Goal: Task Accomplishment & Management: Use online tool/utility

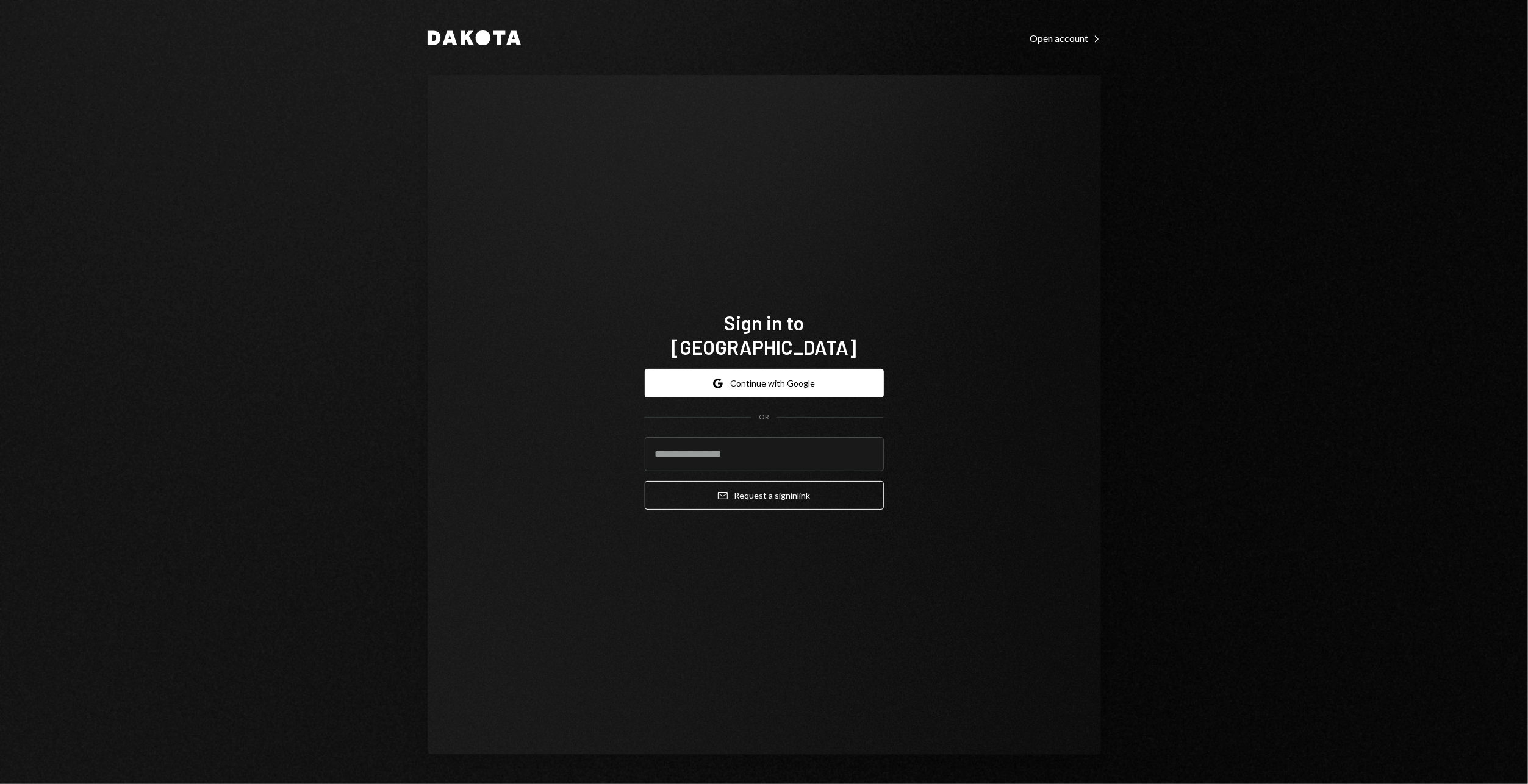
type input "**********"
click at [738, 489] on button "Email Request a sign in link" at bounding box center [765, 495] width 239 height 29
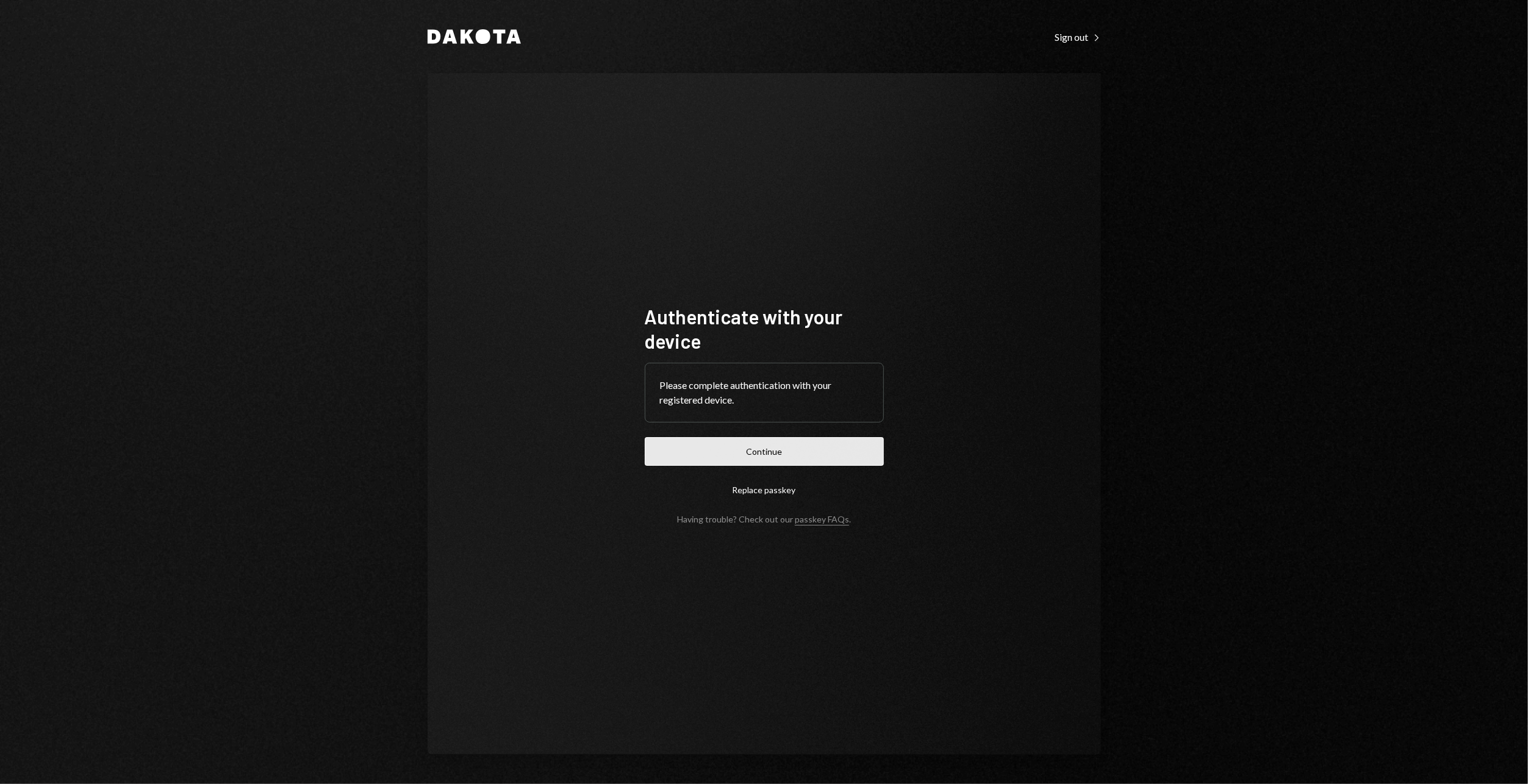
click at [738, 454] on button "Continue" at bounding box center [765, 452] width 239 height 29
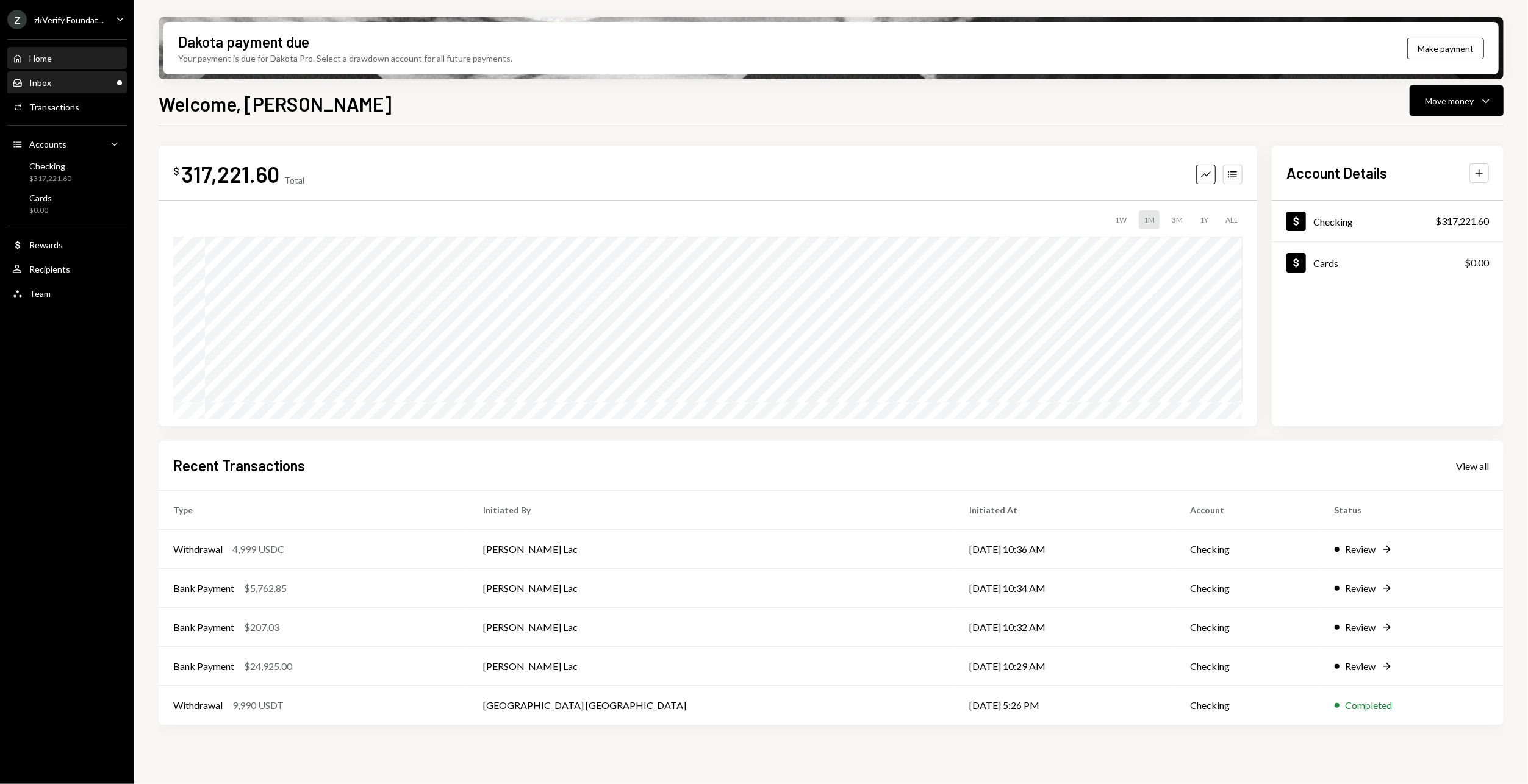
click at [61, 76] on div "Inbox Inbox" at bounding box center [67, 83] width 110 height 21
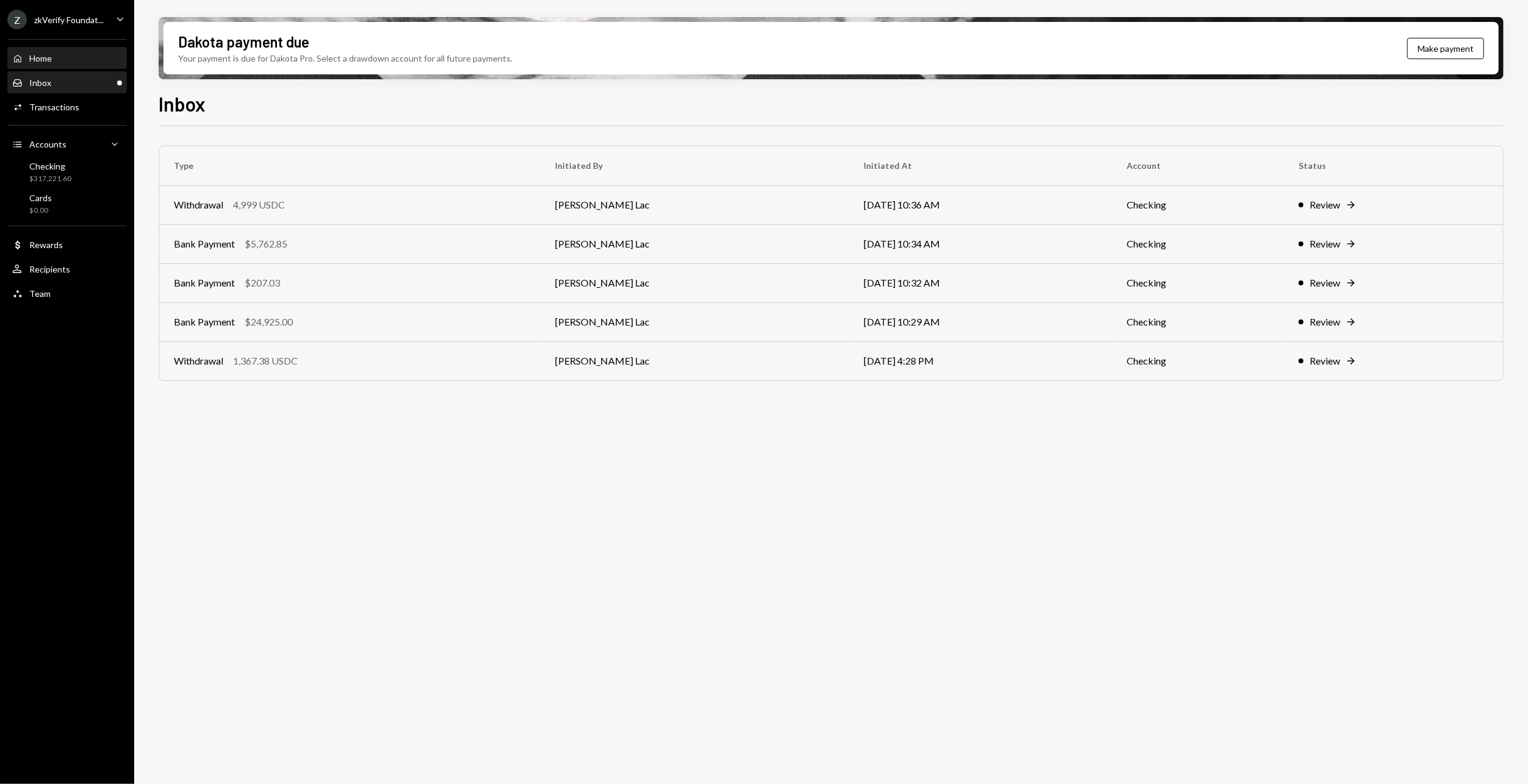
click at [63, 61] on div "Home Home" at bounding box center [67, 59] width 110 height 11
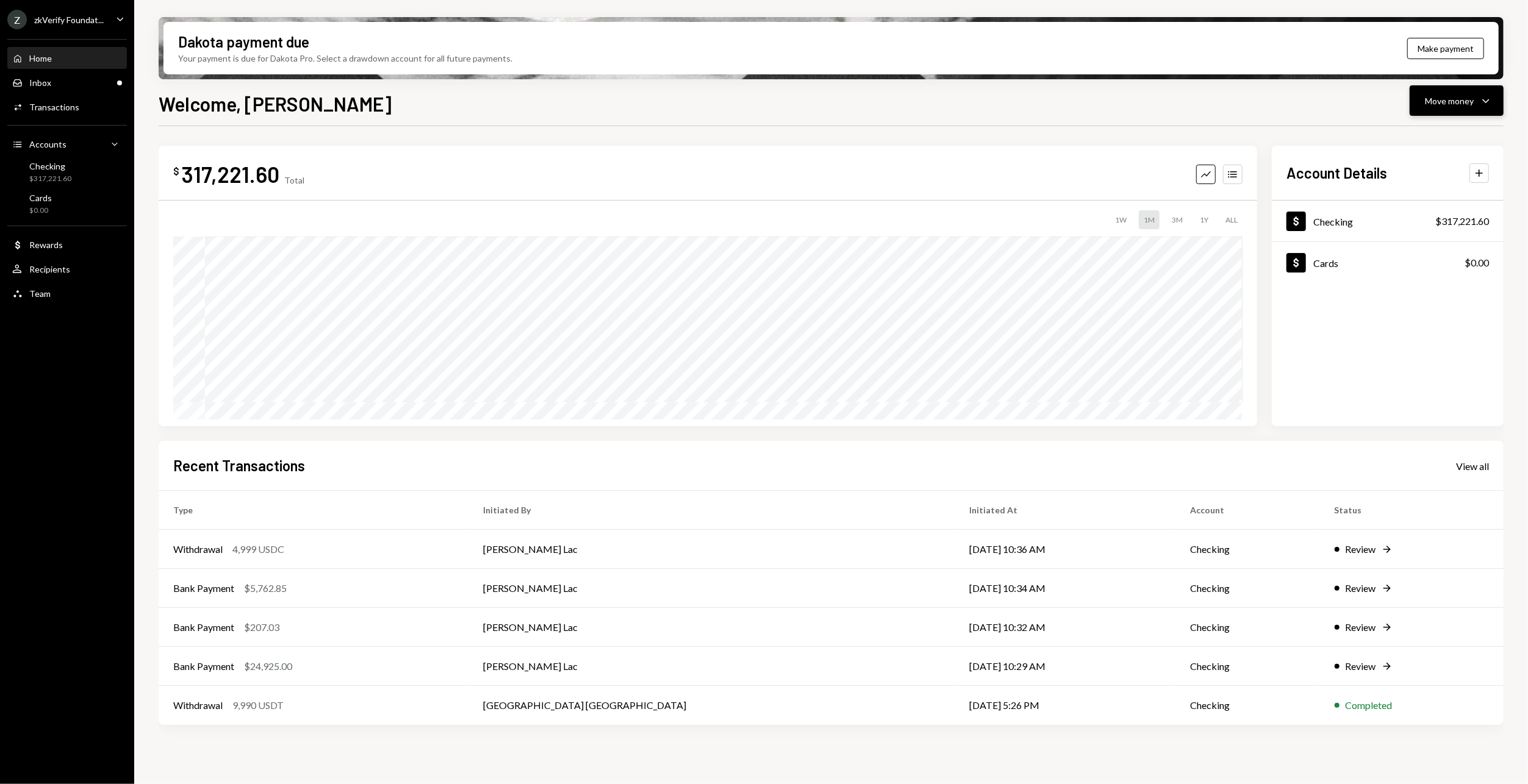
click at [1414, 98] on button "Move money Caret Down" at bounding box center [1457, 101] width 94 height 31
click at [1407, 131] on div "Withdraw Send" at bounding box center [1438, 138] width 122 height 28
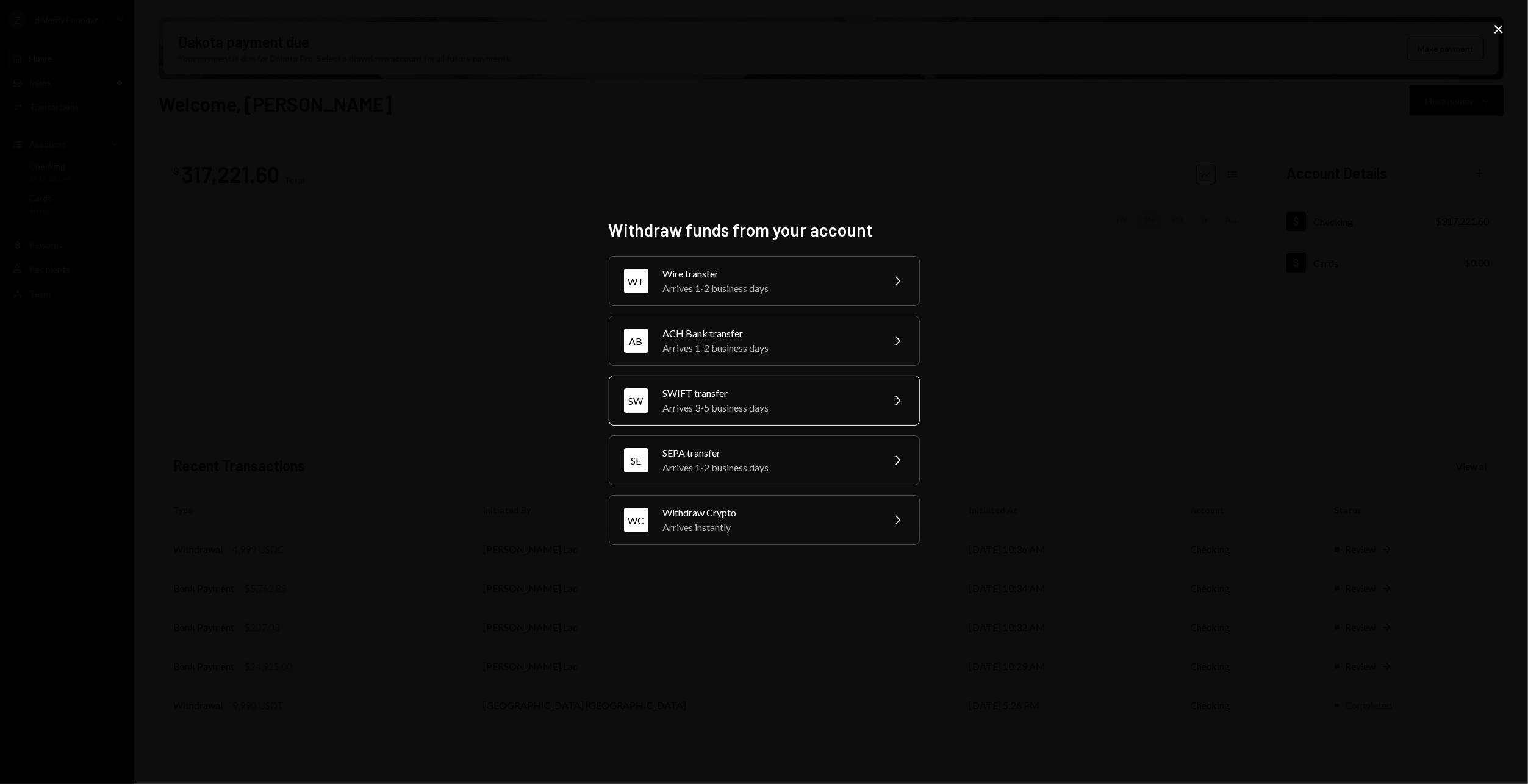
click at [731, 402] on div "Arrives 3-5 business days" at bounding box center [769, 407] width 212 height 14
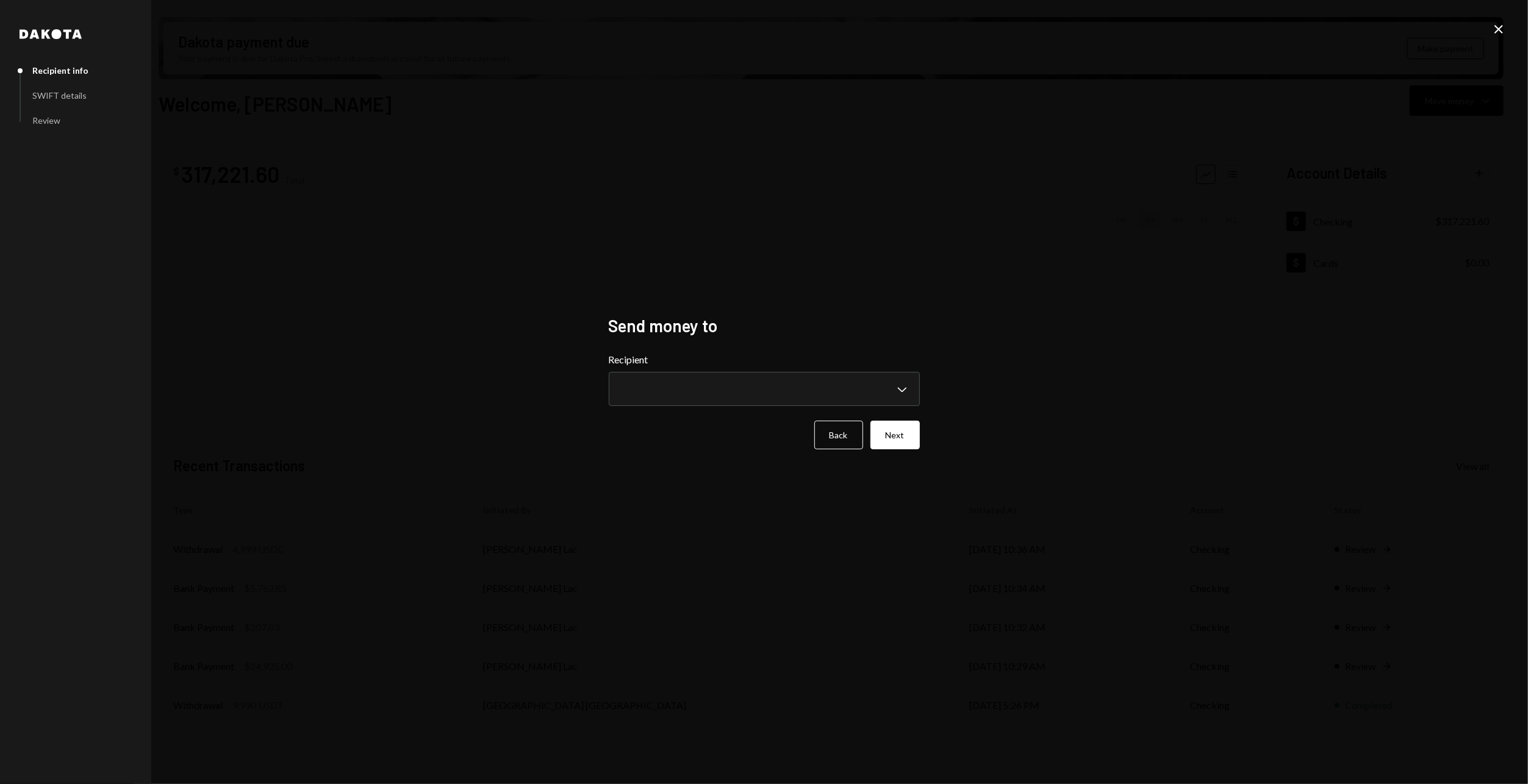
click at [687, 380] on body "Z zkVerify Foundat... Caret Down Home Home Inbox Inbox Activities Transactions …" at bounding box center [764, 392] width 1528 height 784
select select "**********"
click at [915, 427] on button "Next" at bounding box center [896, 435] width 50 height 29
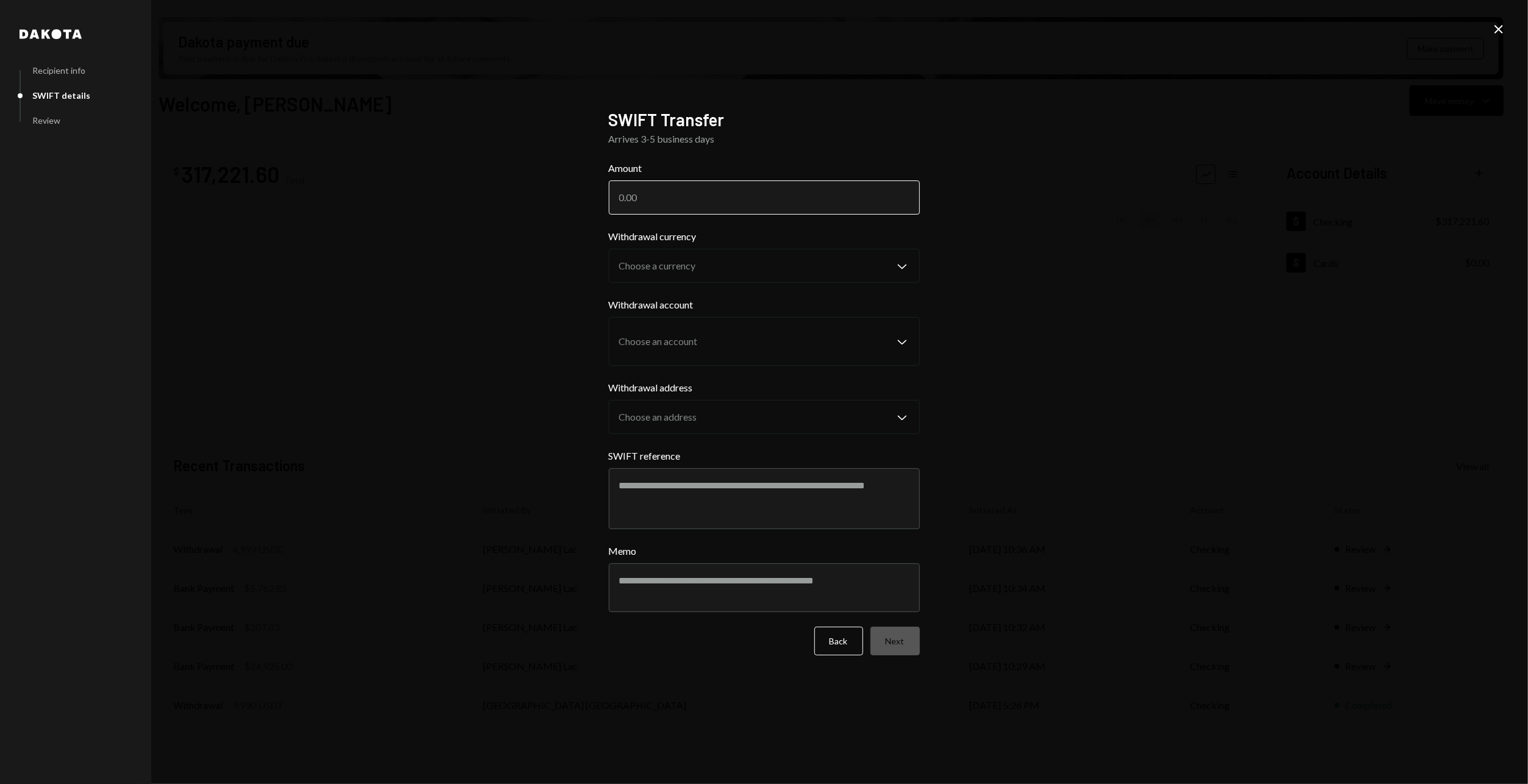
click at [693, 202] on input "Amount" at bounding box center [765, 197] width 311 height 34
type input "3200"
click at [679, 262] on body "Z zkVerify Foundat... Caret Down Home Home Inbox Inbox Activities Transactions …" at bounding box center [764, 392] width 1528 height 784
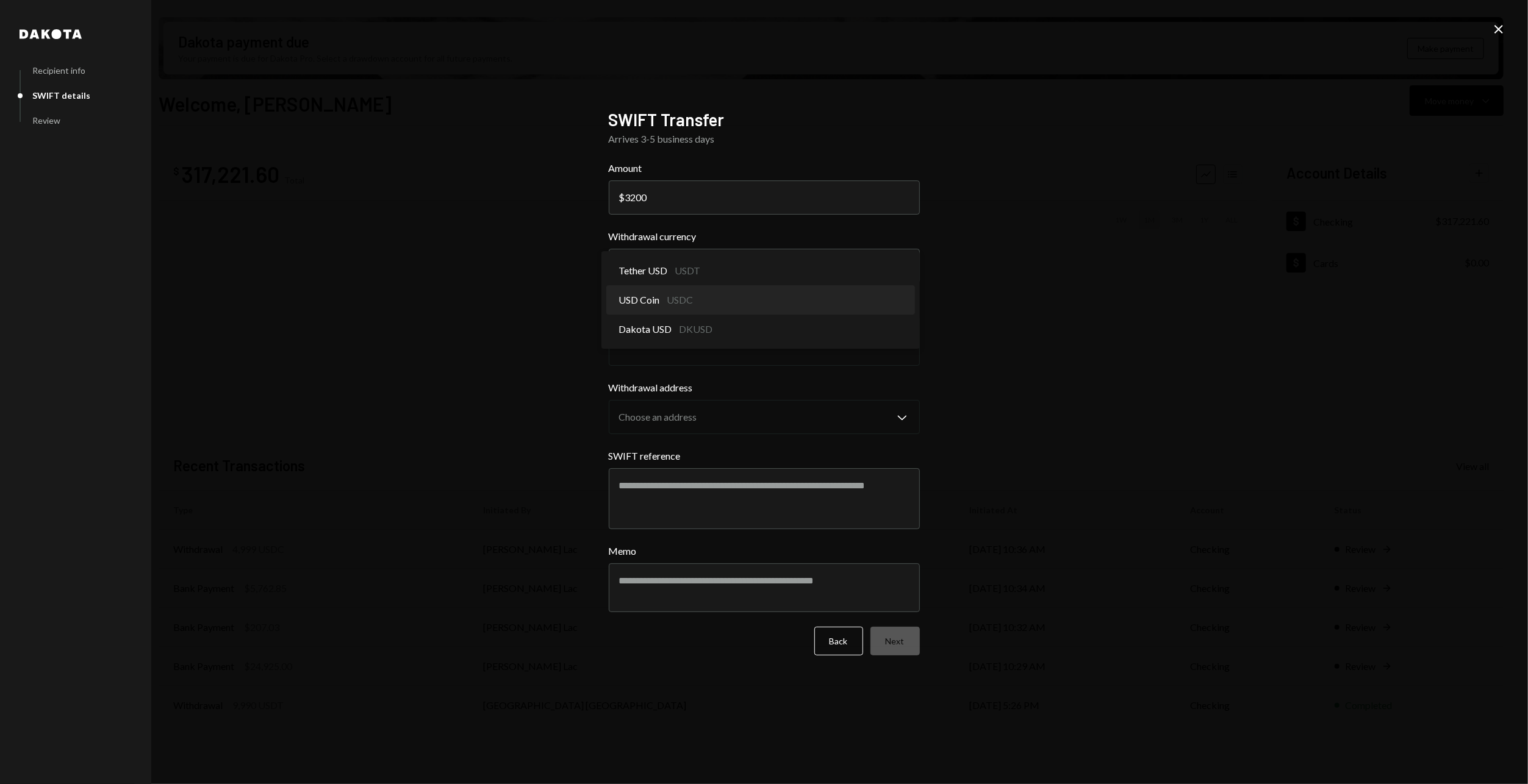
select select "****"
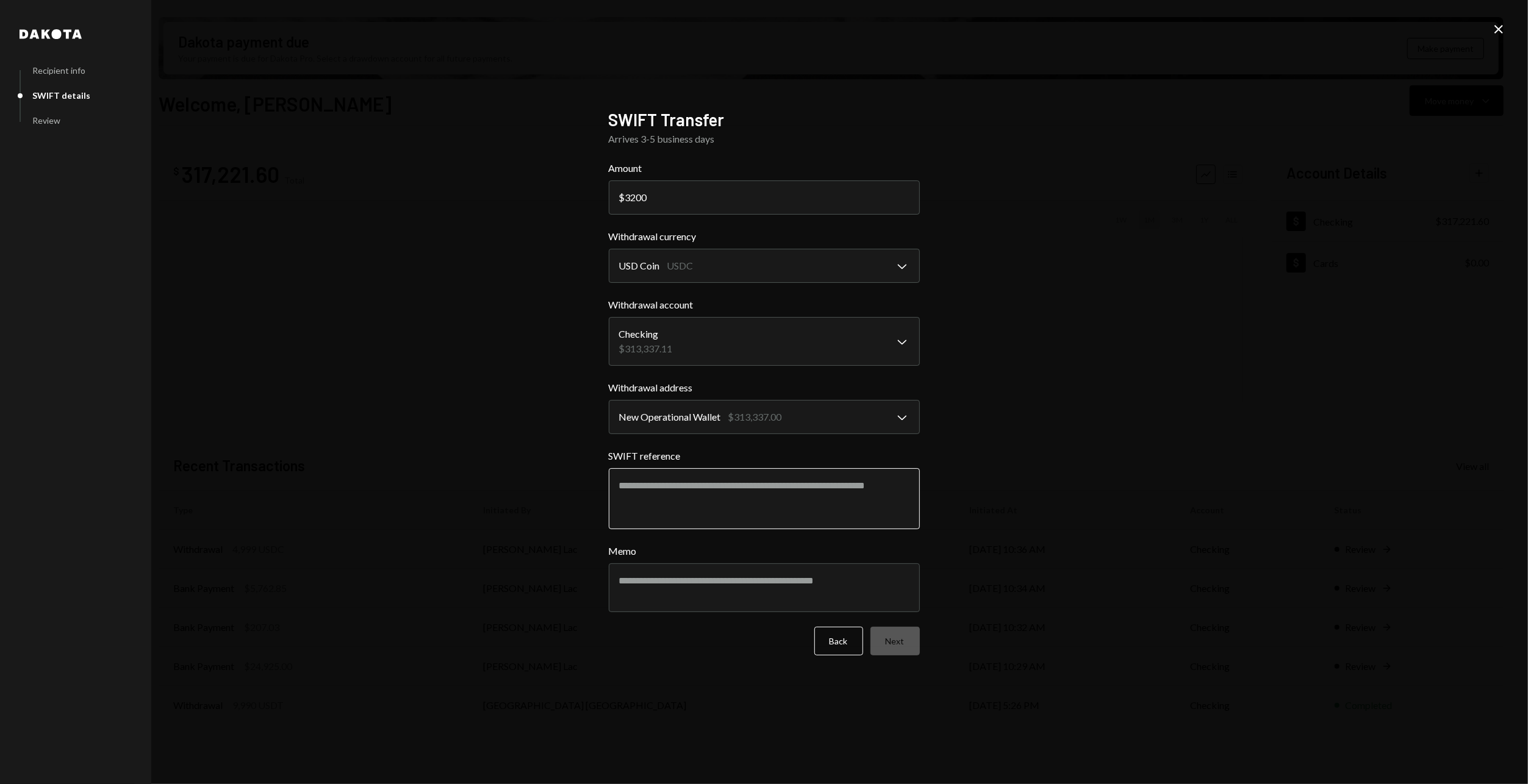
click at [726, 493] on textarea "SWIFT reference" at bounding box center [765, 498] width 311 height 61
type textarea "**********"
click at [904, 635] on button "Next" at bounding box center [896, 641] width 50 height 29
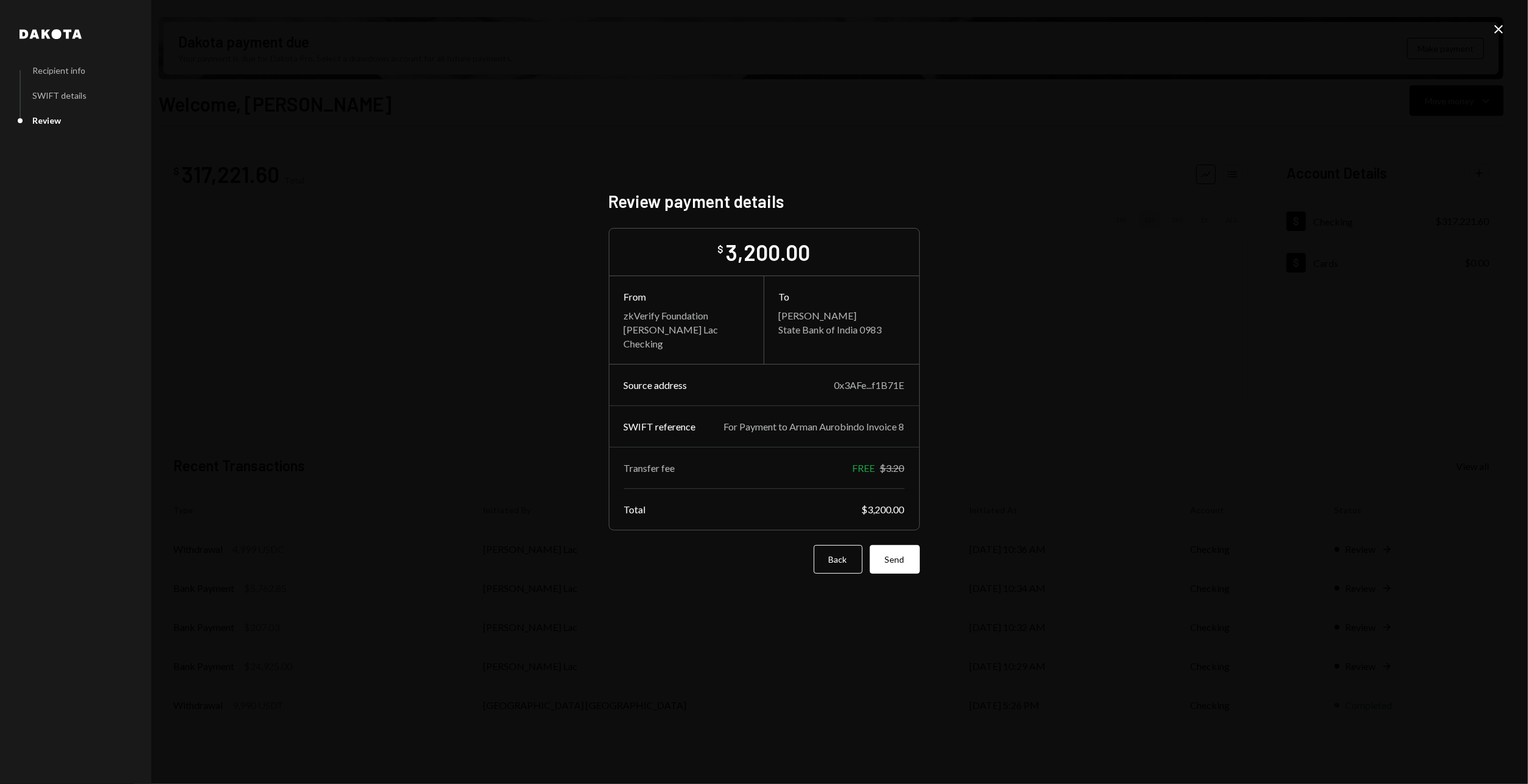
drag, startPoint x: 748, startPoint y: 427, endPoint x: 834, endPoint y: 423, distance: 86.1
click at [834, 423] on div "For Payment to Arman Aurobindo Invoice 8" at bounding box center [814, 426] width 180 height 11
click at [770, 436] on div "SWIFT reference For Payment to Arman Aurobindo Invoice 8" at bounding box center [764, 434] width 310 height 27
drag, startPoint x: 902, startPoint y: 561, endPoint x: 768, endPoint y: 409, distance: 202.6
click at [862, 440] on form "$ 3,200.00 From zkVerify Foundation Harrison Lac Checking To Arman SWIFT State …" at bounding box center [765, 401] width 311 height 346
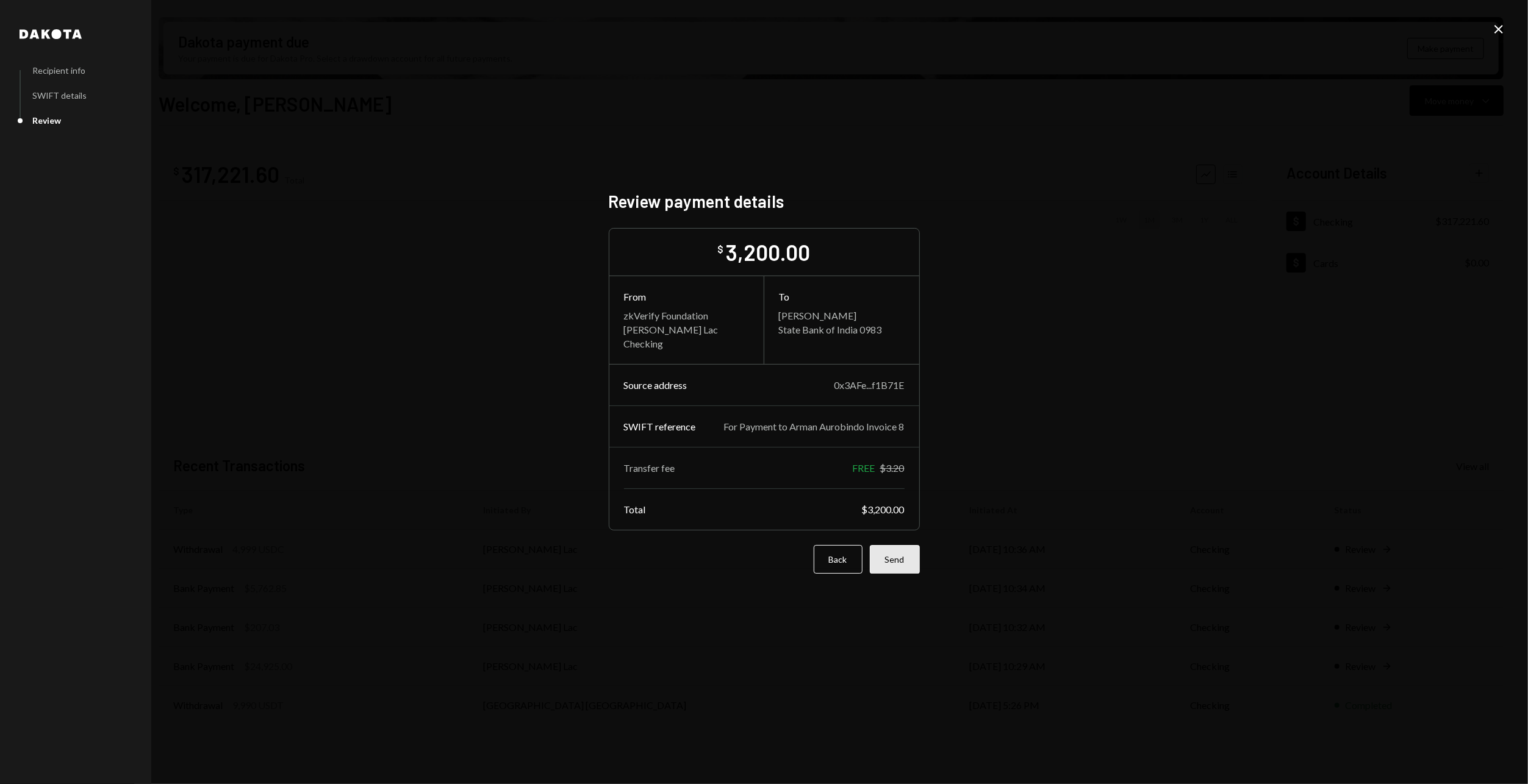
click at [895, 555] on button "Send" at bounding box center [895, 559] width 50 height 29
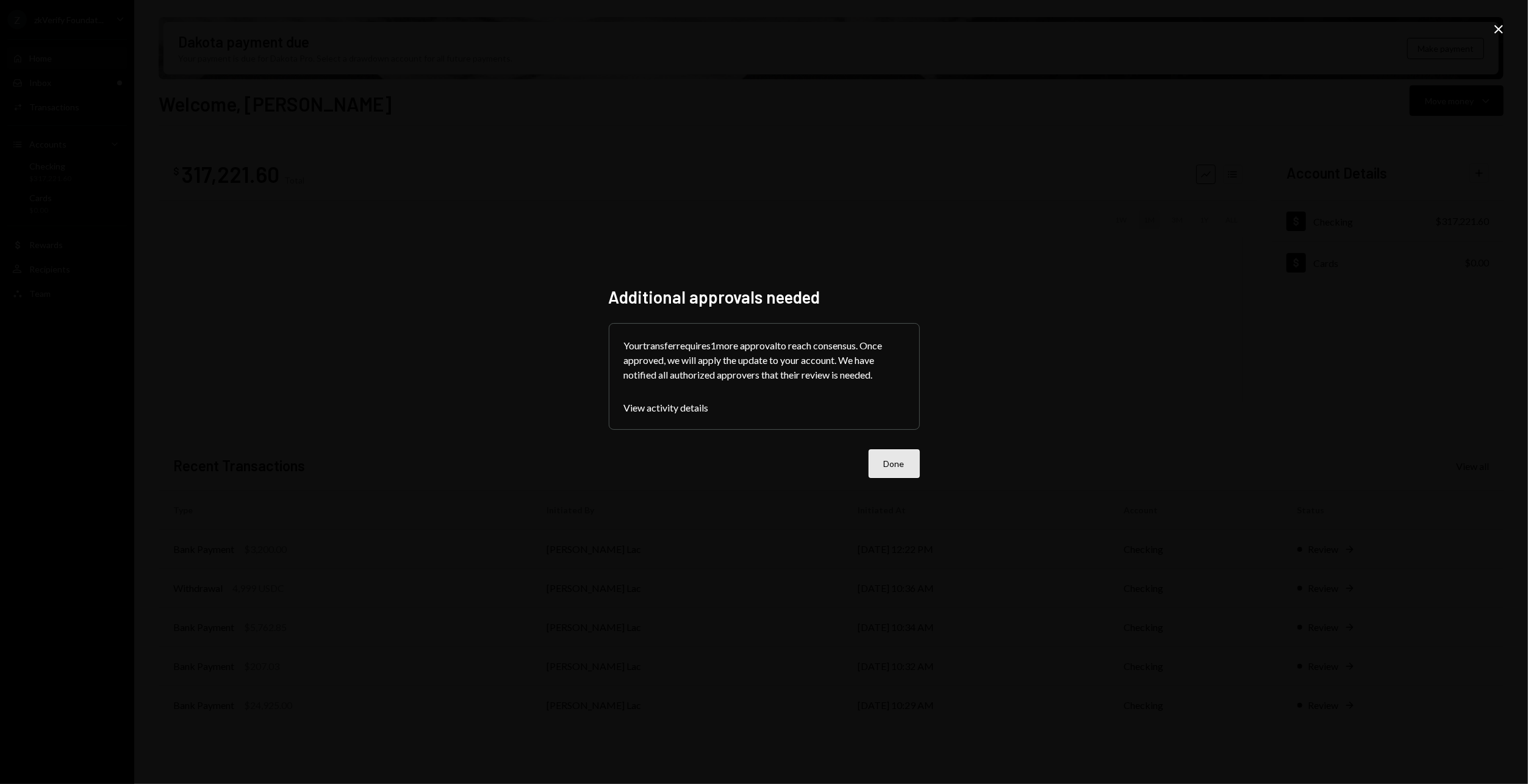
click at [887, 467] on button "Done" at bounding box center [894, 464] width 51 height 29
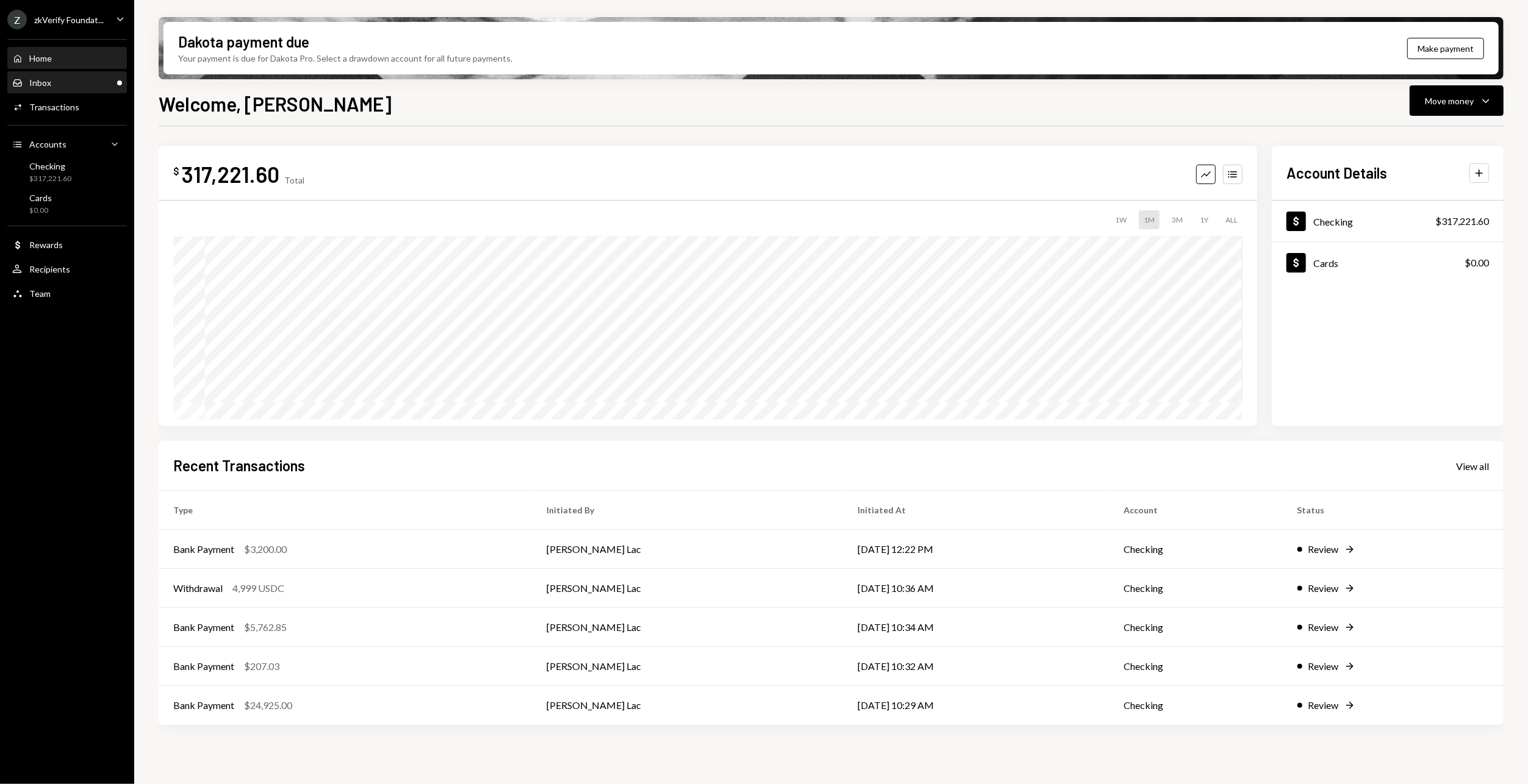
click at [76, 82] on div "Inbox Inbox" at bounding box center [67, 83] width 110 height 11
